Goal: Download file/media

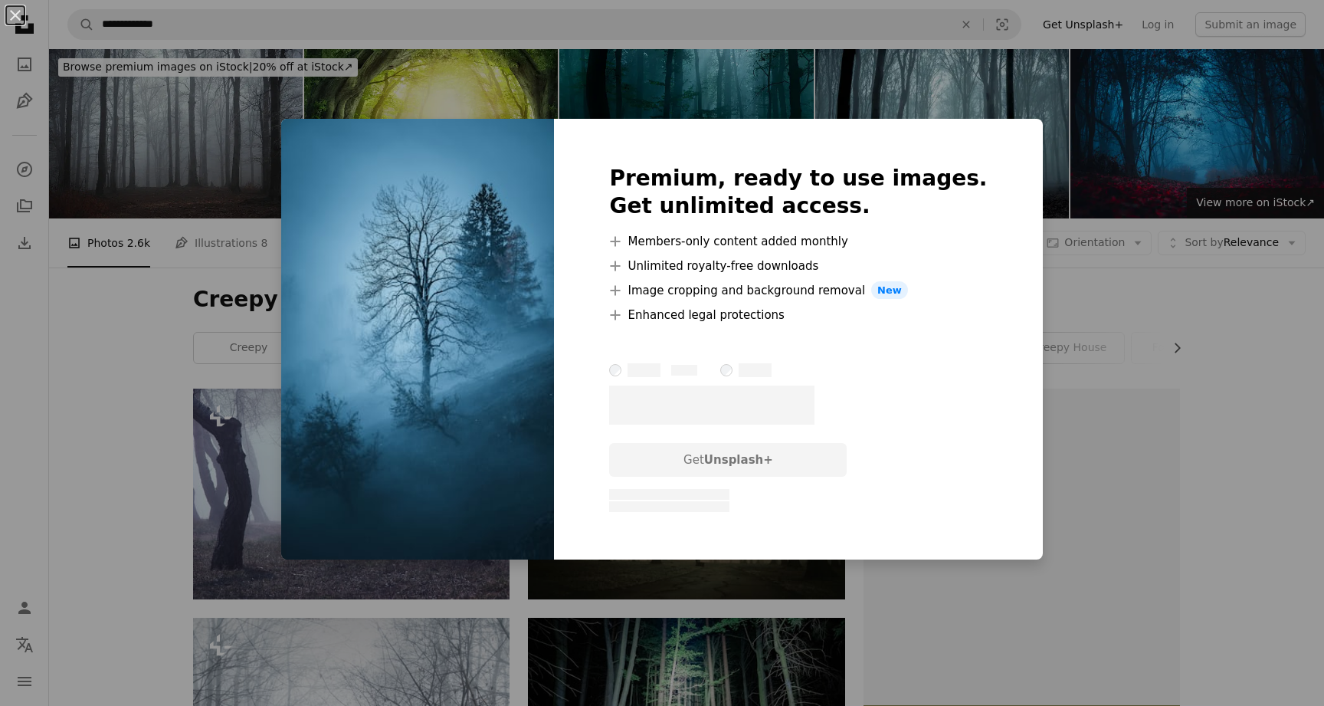
scroll to position [2194, 0]
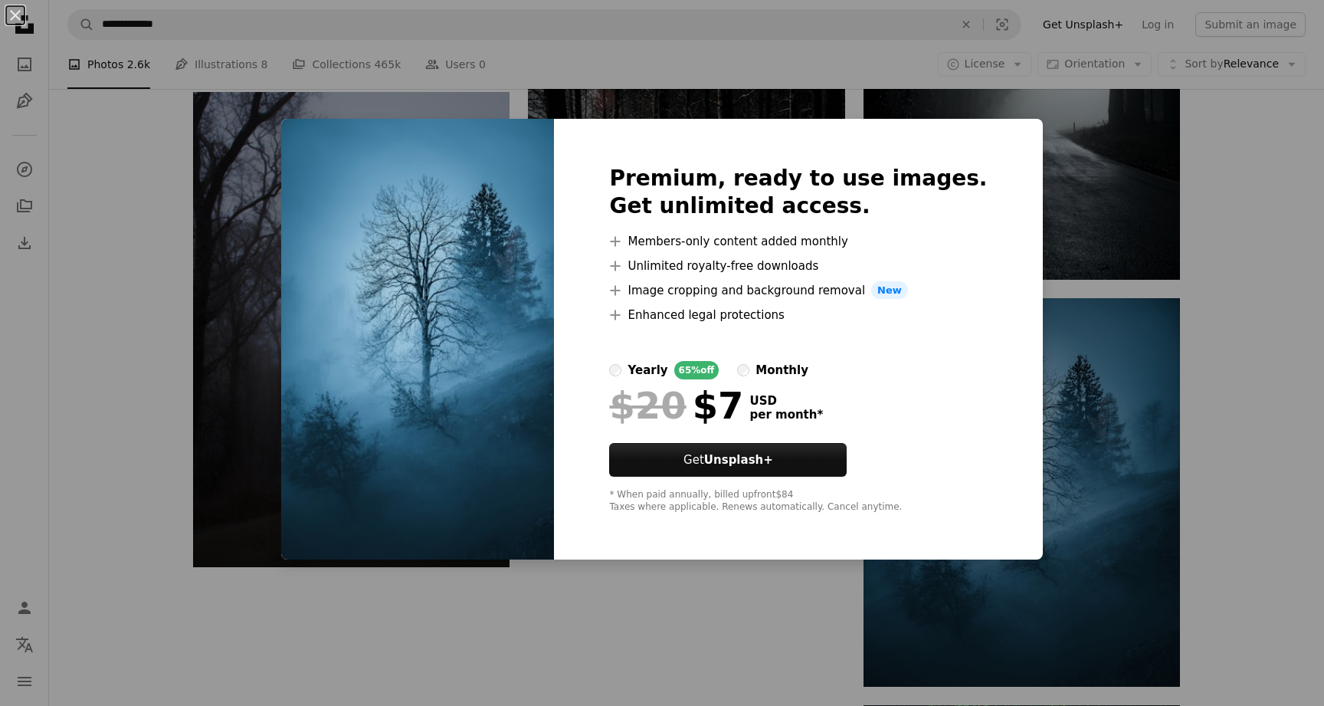
click at [1019, 598] on div "An X shape Premium, ready to use images. Get unlimited access. A plus sign Memb…" at bounding box center [662, 353] width 1324 height 706
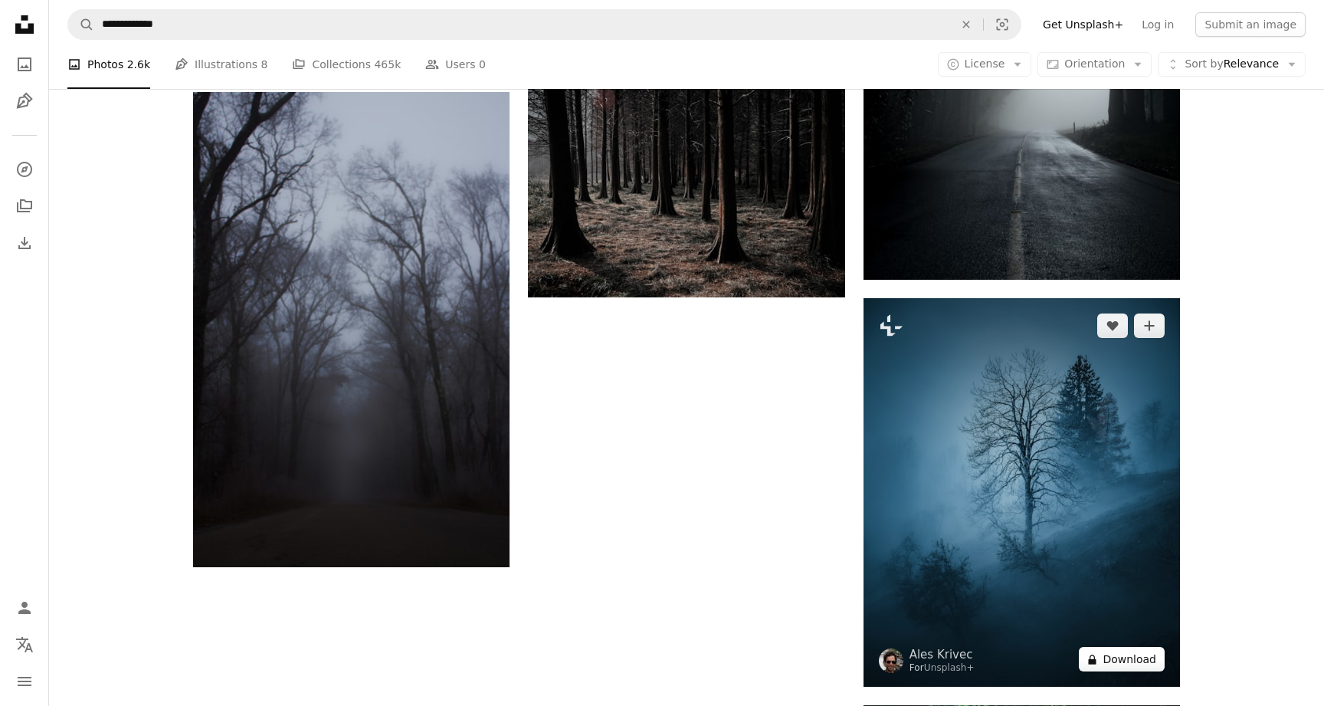
click at [1111, 657] on button "A lock Download" at bounding box center [1122, 659] width 86 height 25
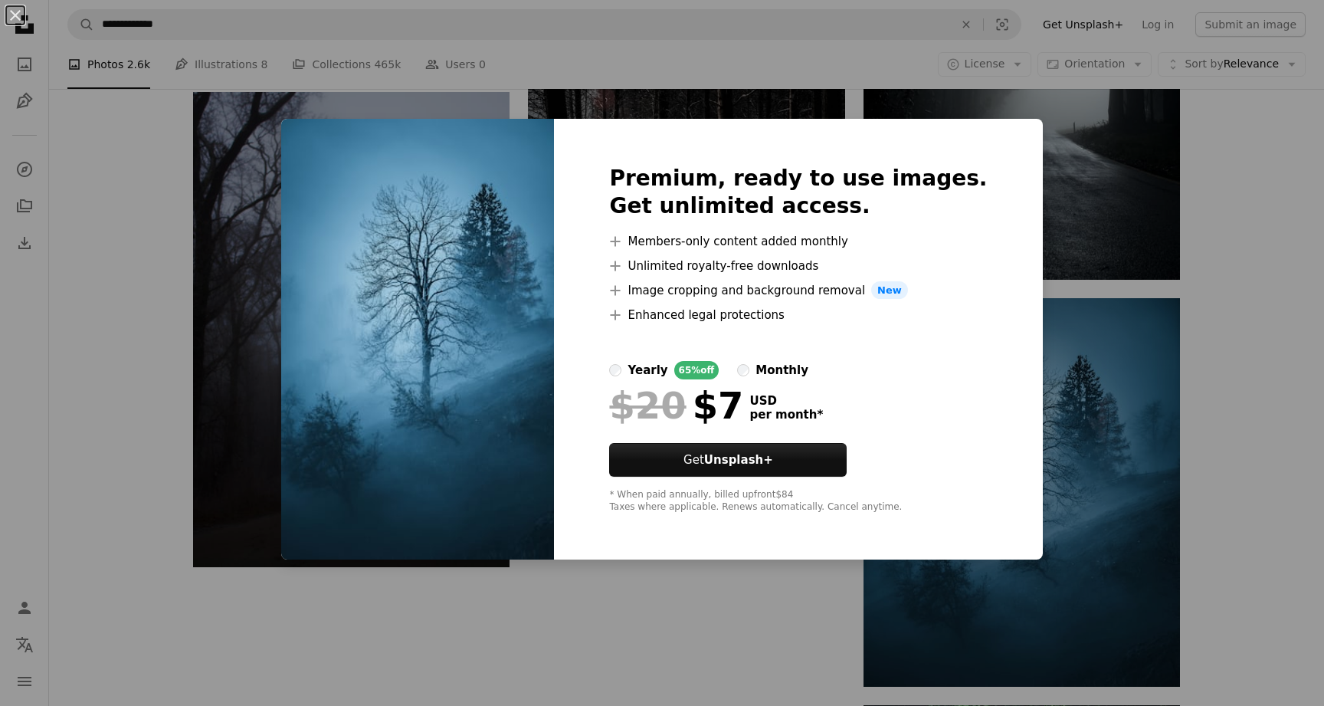
click at [776, 621] on div "An X shape Premium, ready to use images. Get unlimited access. A plus sign Memb…" at bounding box center [662, 353] width 1324 height 706
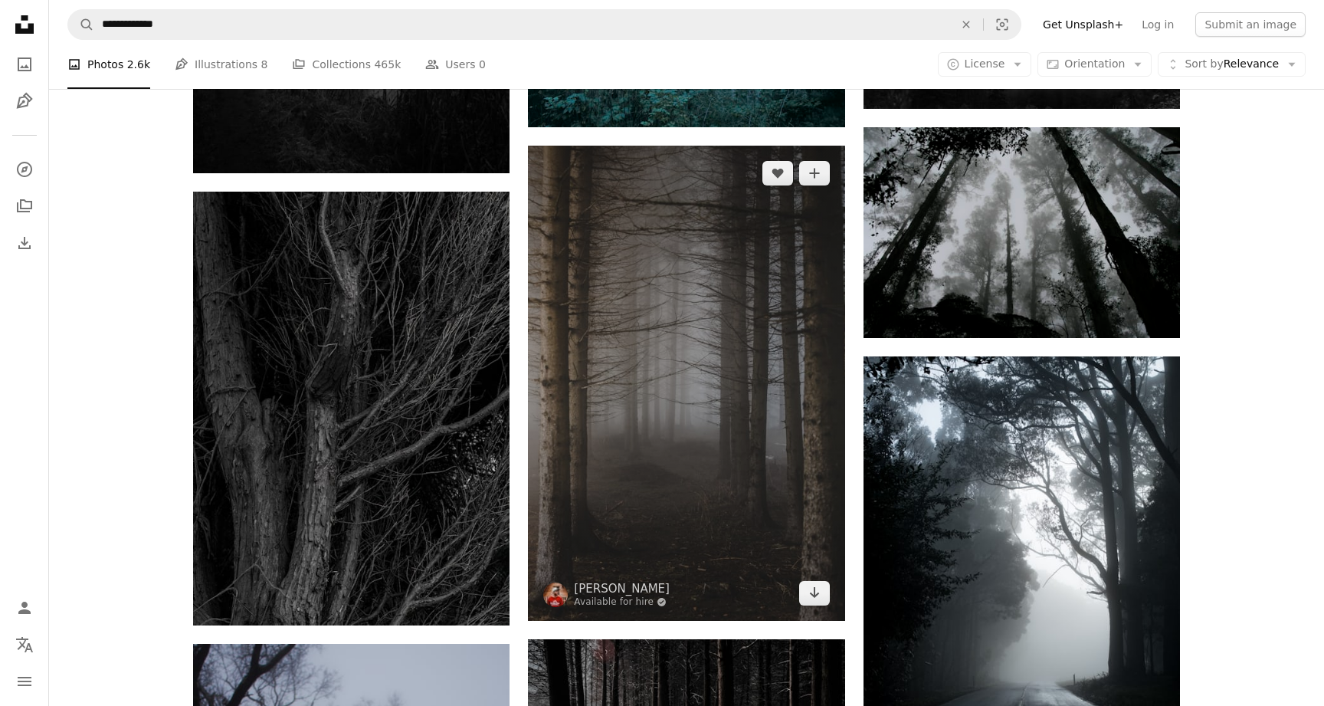
scroll to position [1628, 0]
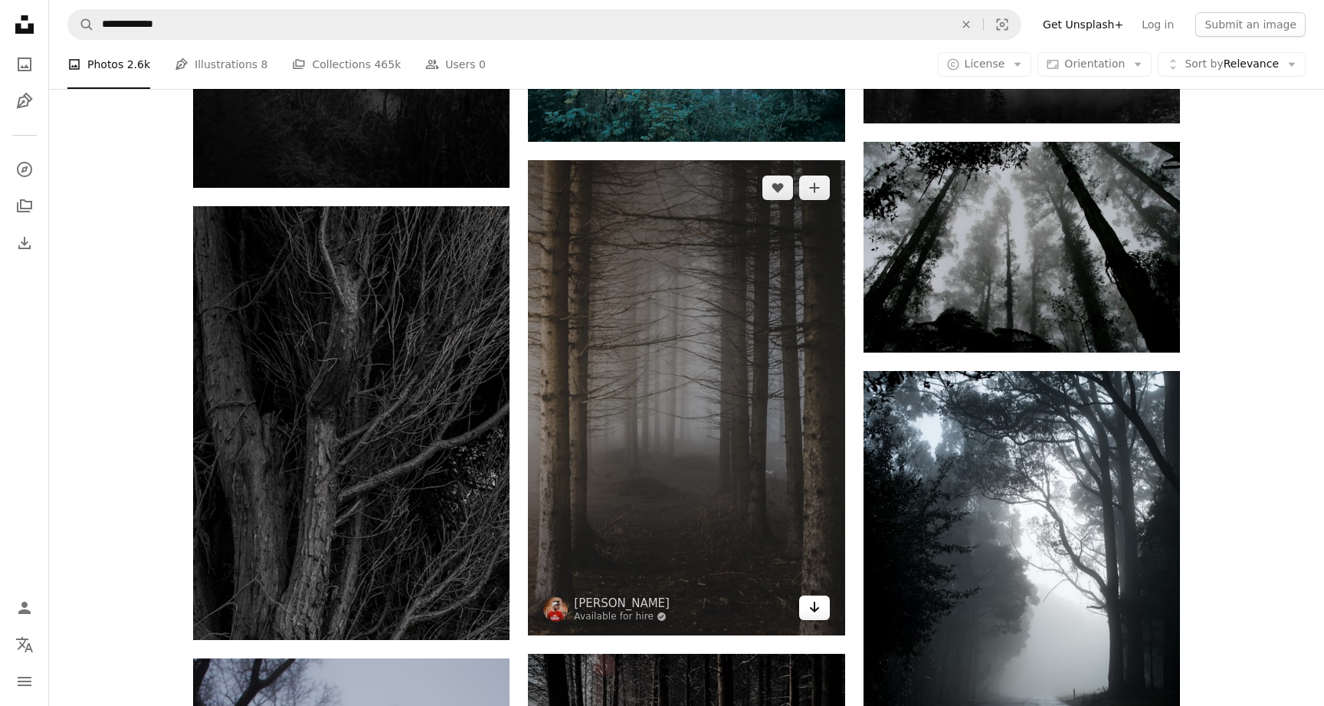
click at [813, 606] on icon "Arrow pointing down" at bounding box center [814, 607] width 12 height 18
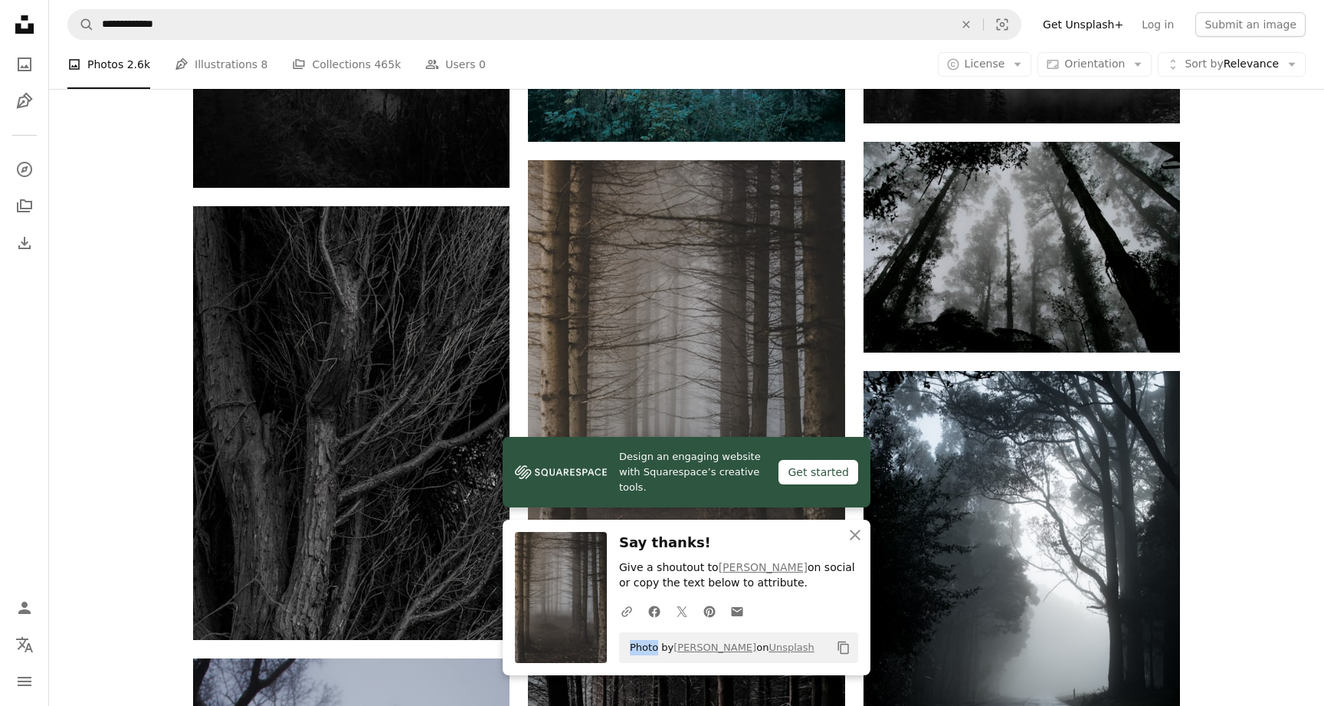
drag, startPoint x: 788, startPoint y: 621, endPoint x: 771, endPoint y: 627, distance: 17.2
click at [788, 621] on div "A URL sharing icon (chains) Facebook icon X (formerly Twitter) icon Pinterest i…" at bounding box center [735, 610] width 245 height 31
click at [794, 622] on div "A URL sharing icon (chains) Facebook icon X (formerly Twitter) icon Pinterest i…" at bounding box center [735, 610] width 245 height 31
drag, startPoint x: 630, startPoint y: 645, endPoint x: 811, endPoint y: 646, distance: 180.8
click at [811, 646] on div "Photo by [PERSON_NAME] on Unsplash Copy content" at bounding box center [738, 647] width 239 height 31
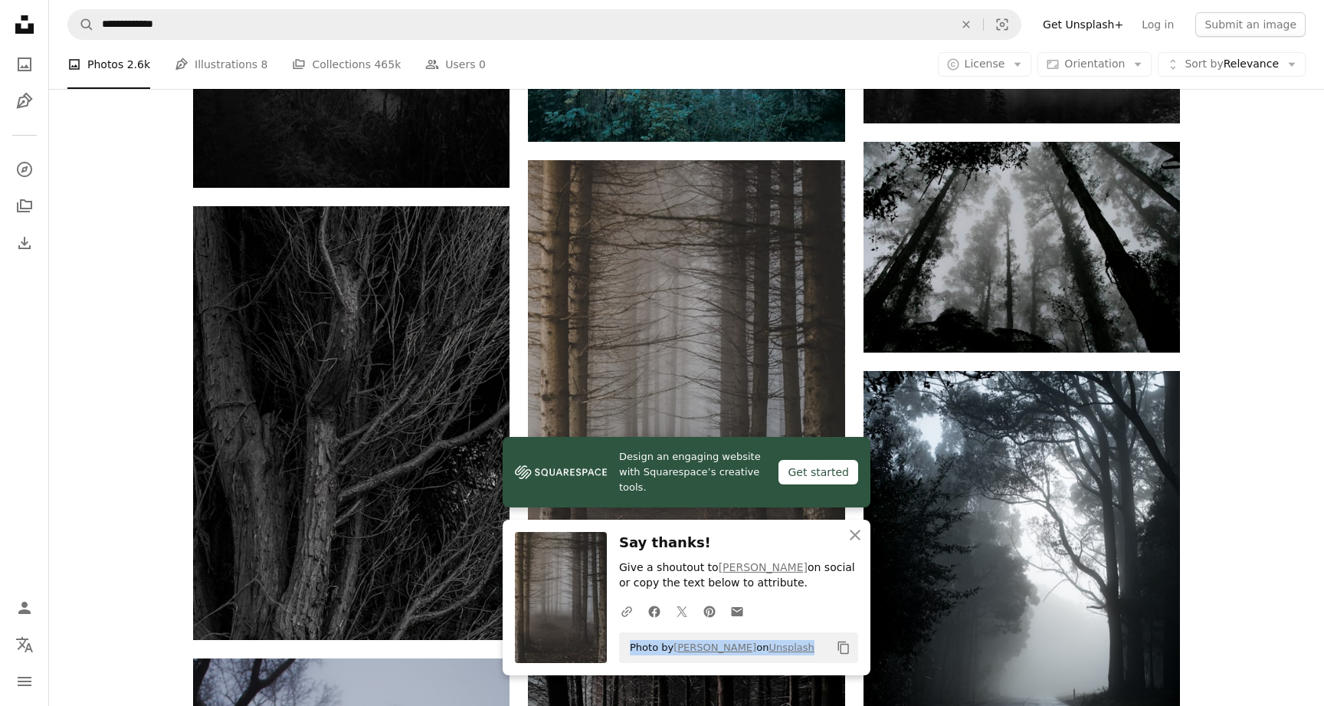
copy span "Photo by [PERSON_NAME] on Unsplash"
